Goal: Task Accomplishment & Management: Complete application form

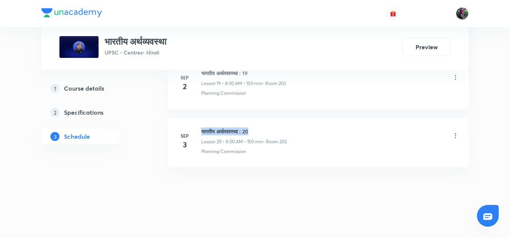
drag, startPoint x: 202, startPoint y: 131, endPoint x: 266, endPoint y: 128, distance: 64.8
click at [266, 128] on h6 "भारतीय अर्थव्यवस्था : 20" at bounding box center [243, 132] width 85 height 8
copy h6 "भारतीय अर्थव्यवस्था : 20"
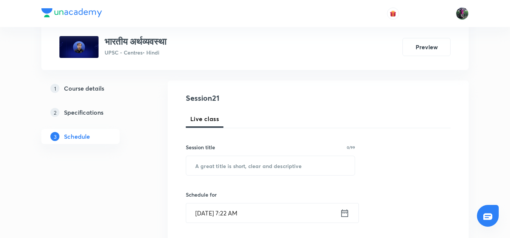
scroll to position [70, 0]
click at [224, 166] on input "text" at bounding box center [270, 165] width 169 height 19
paste input "भारतीय अर्थव्यवस्था : 20"
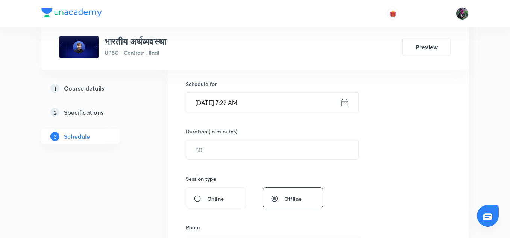
scroll to position [181, 0]
type input "भारतीय अर्थव्यवस्था : 21"
click at [224, 106] on input "Sep 4, 2025, 7:22 AM" at bounding box center [263, 102] width 154 height 19
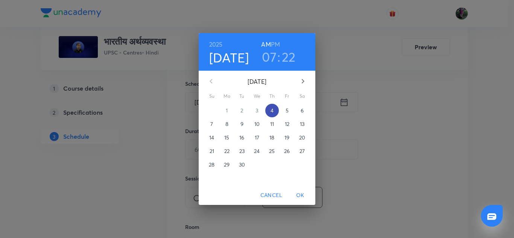
click at [271, 112] on p "4" at bounding box center [272, 111] width 3 height 8
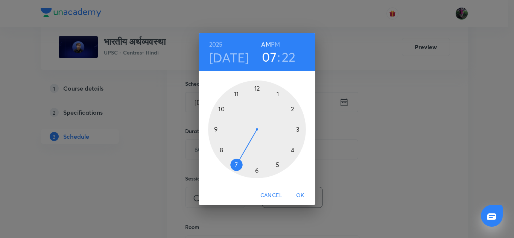
click at [222, 149] on div at bounding box center [257, 130] width 98 height 98
click at [256, 88] on div at bounding box center [257, 130] width 98 height 98
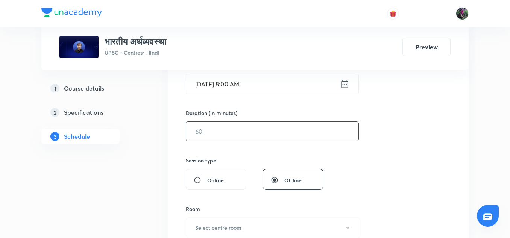
scroll to position [199, 0]
click at [210, 127] on input "text" at bounding box center [272, 131] width 172 height 19
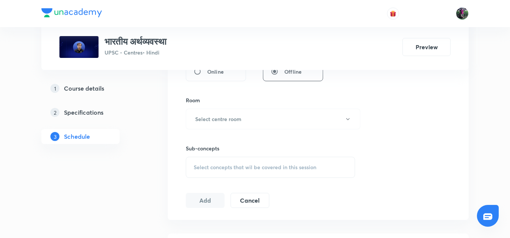
scroll to position [309, 0]
type input "150"
click at [226, 117] on h6 "Select centre room" at bounding box center [218, 118] width 46 height 8
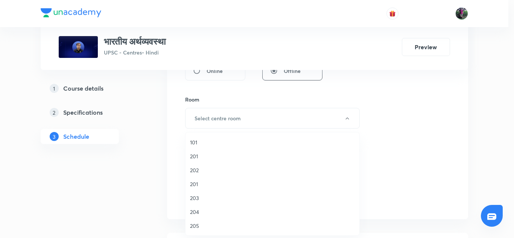
click at [193, 199] on span "203" at bounding box center [272, 198] width 165 height 8
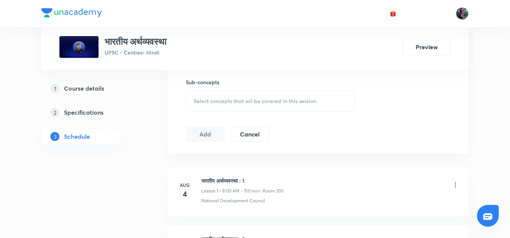
scroll to position [374, 0]
click at [246, 99] on span "Select concepts that wil be covered in this session" at bounding box center [255, 101] width 123 height 6
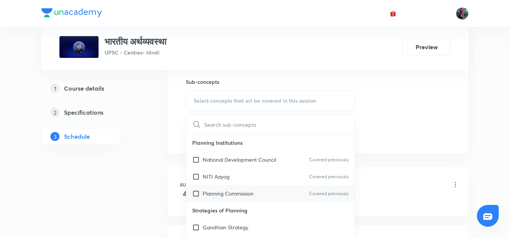
click at [226, 190] on p "Planning Commission" at bounding box center [228, 194] width 51 height 8
checkbox input "true"
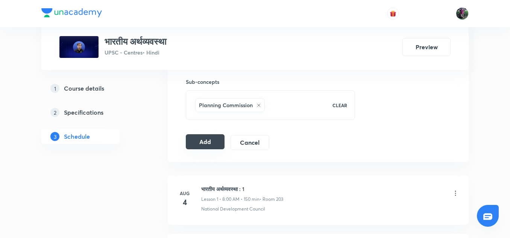
click at [204, 143] on button "Add" at bounding box center [205, 141] width 39 height 15
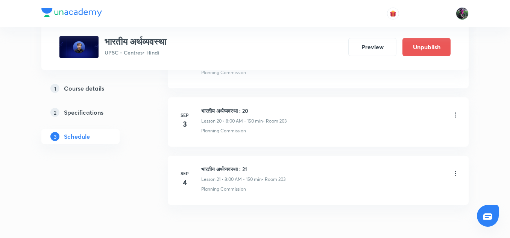
scroll to position [1244, 0]
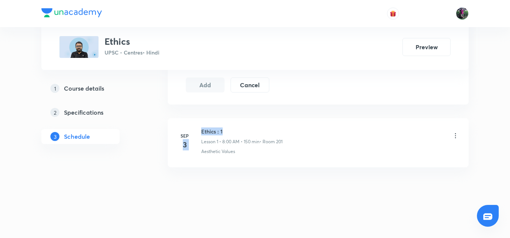
drag, startPoint x: 201, startPoint y: 132, endPoint x: 232, endPoint y: 132, distance: 31.2
click at [232, 132] on div "Sep 3 Ethics : 1 Lesson 1 • 8:00 AM • 150 min • Room 201 Aesthetic Values" at bounding box center [318, 141] width 282 height 27
click at [232, 132] on h6 "Ethics : 1" at bounding box center [241, 132] width 81 height 8
drag, startPoint x: 202, startPoint y: 130, endPoint x: 234, endPoint y: 128, distance: 31.7
click at [234, 128] on h6 "Ethics : 1" at bounding box center [241, 132] width 81 height 8
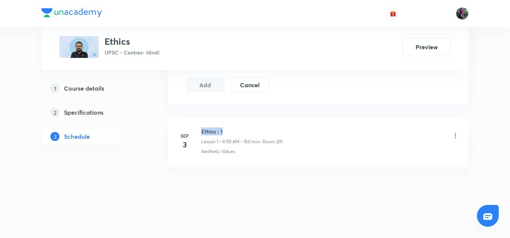
copy h6 "Ethics : 1"
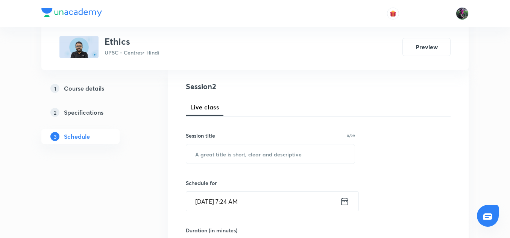
scroll to position [83, 0]
click at [225, 152] on input "text" at bounding box center [270, 152] width 169 height 19
paste input "Ethics : 1"
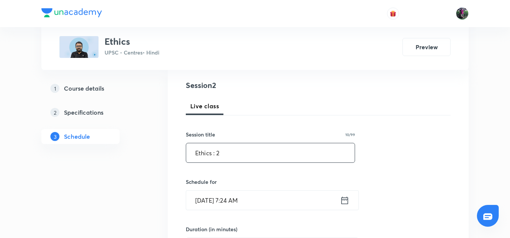
type input "Ethics : 2"
click at [214, 201] on input "Sep 4, 2025, 7:24 AM" at bounding box center [263, 200] width 154 height 19
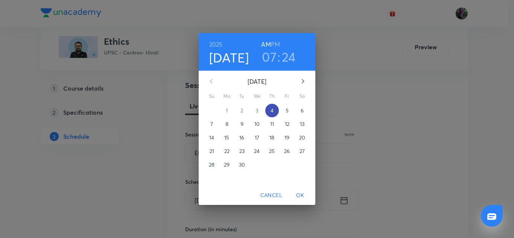
drag, startPoint x: 214, startPoint y: 201, endPoint x: 272, endPoint y: 110, distance: 107.7
click at [272, 110] on div "2025 Sep 4 07 : 24 AM PM September 2025 Su Mo Tu We Th Fr Sa 31 1 2 3 4 5 6 7 8…" at bounding box center [257, 119] width 117 height 172
click at [272, 110] on p "4" at bounding box center [272, 111] width 3 height 8
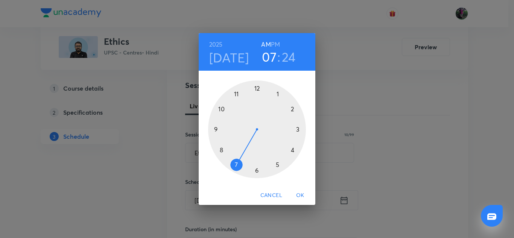
click at [221, 150] on div at bounding box center [257, 130] width 98 height 98
click at [258, 86] on div at bounding box center [257, 130] width 98 height 98
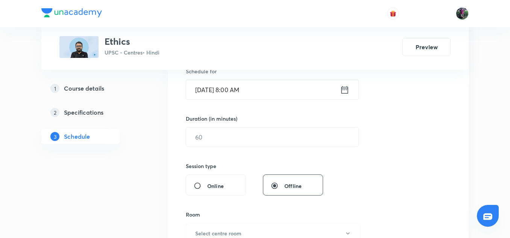
scroll to position [194, 0]
click at [210, 137] on input "text" at bounding box center [272, 136] width 172 height 19
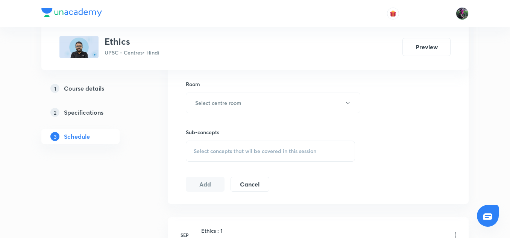
scroll to position [324, 0]
type input "150"
click at [232, 101] on h6 "Select centre room" at bounding box center [218, 103] width 46 height 8
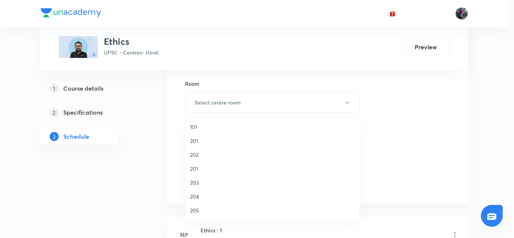
click at [193, 169] on span "201" at bounding box center [272, 169] width 165 height 8
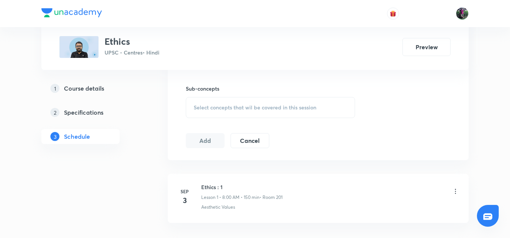
scroll to position [368, 0]
click at [236, 107] on span "Select concepts that wil be covered in this session" at bounding box center [255, 107] width 123 height 6
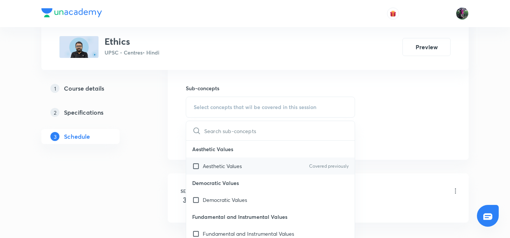
click at [219, 170] on p "Aesthetic Values" at bounding box center [222, 166] width 39 height 8
checkbox input "true"
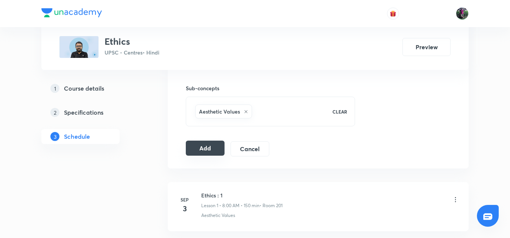
click at [206, 148] on button "Add" at bounding box center [205, 148] width 39 height 15
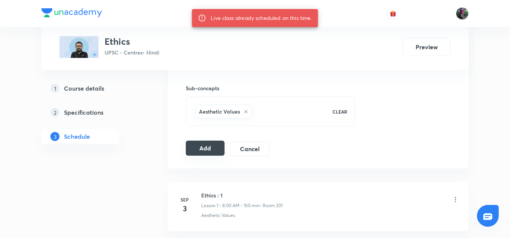
click at [206, 148] on button "Add" at bounding box center [205, 148] width 39 height 15
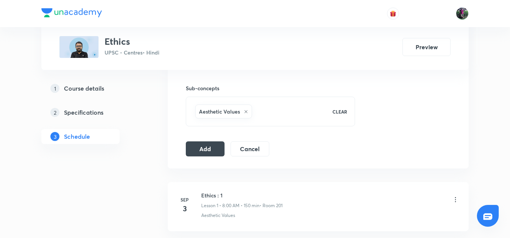
scroll to position [432, 0]
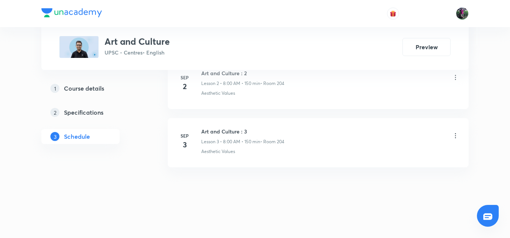
scroll to position [540, 0]
drag, startPoint x: 201, startPoint y: 130, endPoint x: 259, endPoint y: 129, distance: 57.9
click at [259, 129] on h6 "Art and Culture : 3" at bounding box center [242, 132] width 83 height 8
copy h6 "Art and Culture : 3"
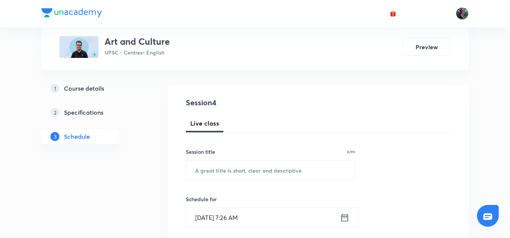
scroll to position [66, 0]
click at [222, 170] on input "text" at bounding box center [270, 169] width 169 height 19
paste input "Art and Culture : 3"
type input "Art and Culture : 4"
click at [221, 218] on input "Sep 4, 2025, 7:26 AM" at bounding box center [263, 217] width 154 height 19
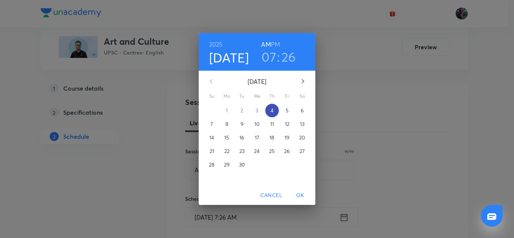
click at [273, 108] on p "4" at bounding box center [272, 111] width 3 height 8
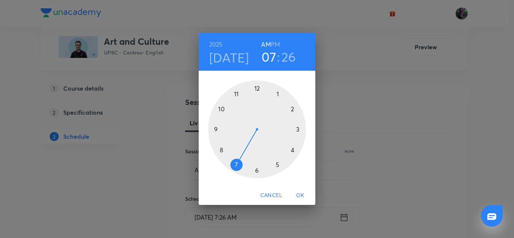
click at [221, 150] on div at bounding box center [257, 130] width 98 height 98
click at [257, 88] on div at bounding box center [257, 130] width 98 height 98
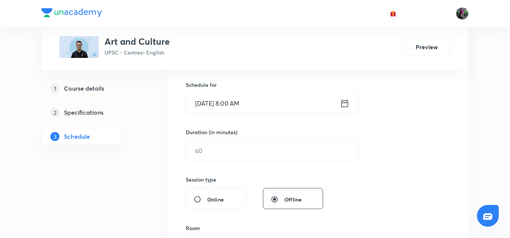
scroll to position [192, 0]
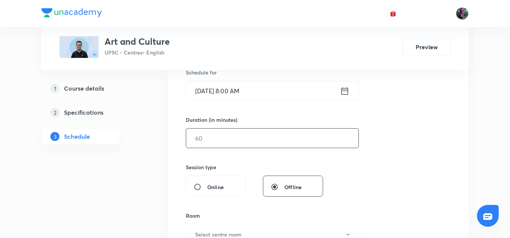
click at [211, 138] on input "text" at bounding box center [272, 138] width 172 height 19
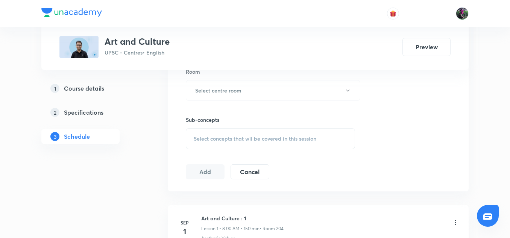
scroll to position [337, 0]
type input "180"
click at [223, 88] on h6 "Select centre room" at bounding box center [218, 90] width 46 height 8
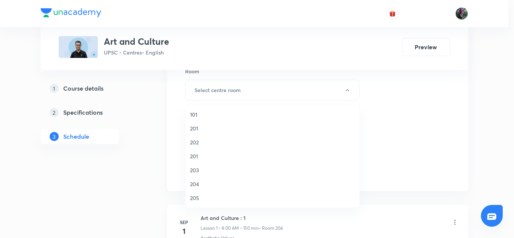
click at [192, 185] on span "204" at bounding box center [272, 184] width 165 height 8
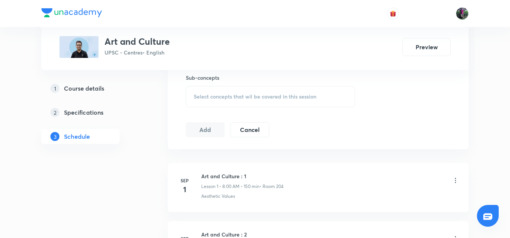
scroll to position [379, 0]
click at [260, 101] on div "Select concepts that wil be covered in this session" at bounding box center [270, 96] width 169 height 21
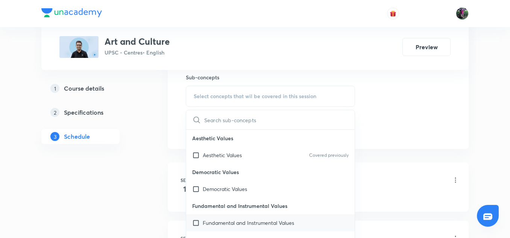
click at [219, 225] on p "Fundamental and Instrumental Values" at bounding box center [248, 223] width 91 height 8
checkbox input "true"
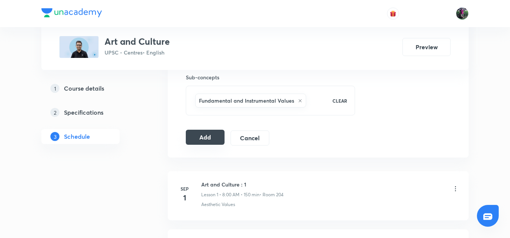
click at [205, 137] on button "Add" at bounding box center [205, 137] width 39 height 15
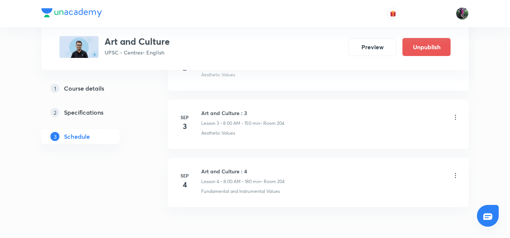
scroll to position [252, 0]
